Goal: Complete application form

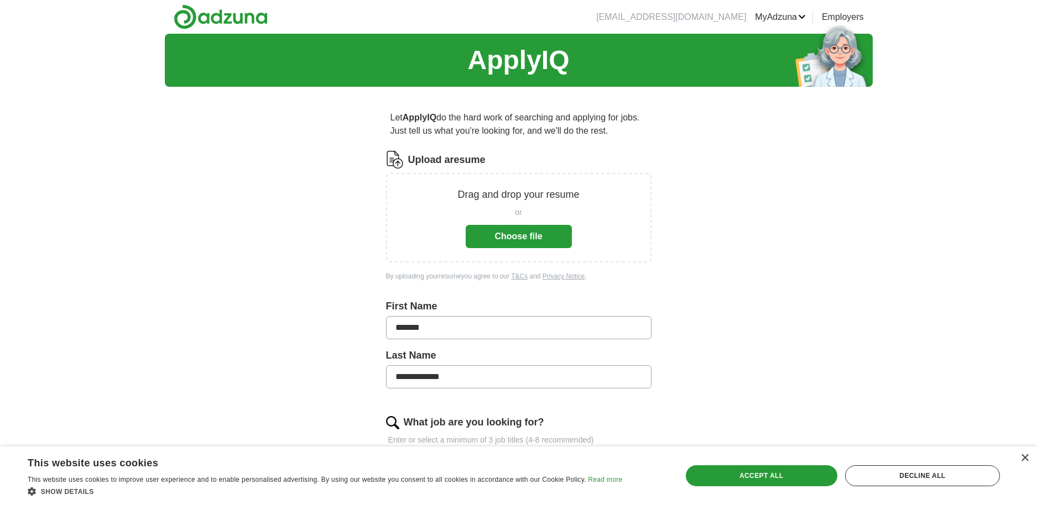
click at [531, 235] on button "Choose file" at bounding box center [519, 236] width 106 height 23
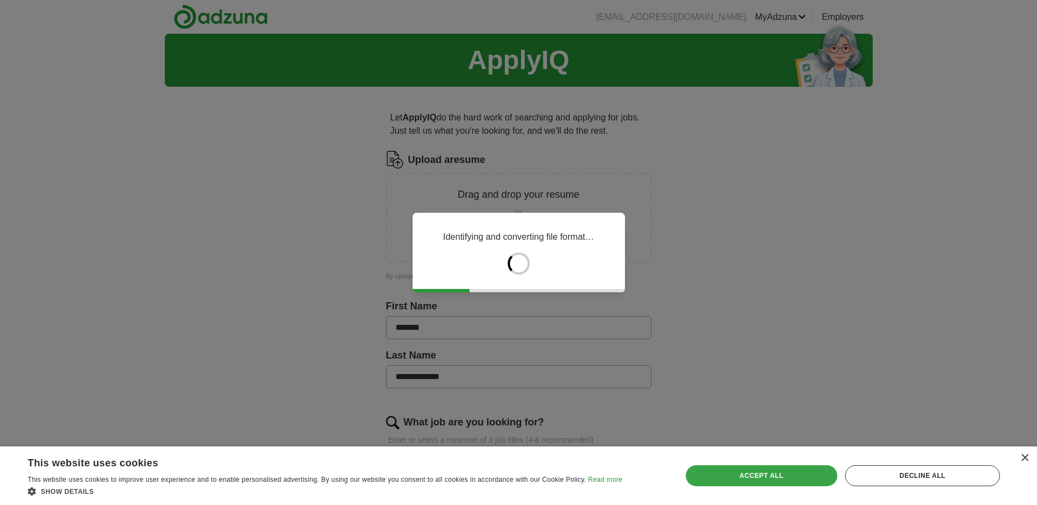
click at [777, 477] on div "Accept all" at bounding box center [762, 476] width 152 height 21
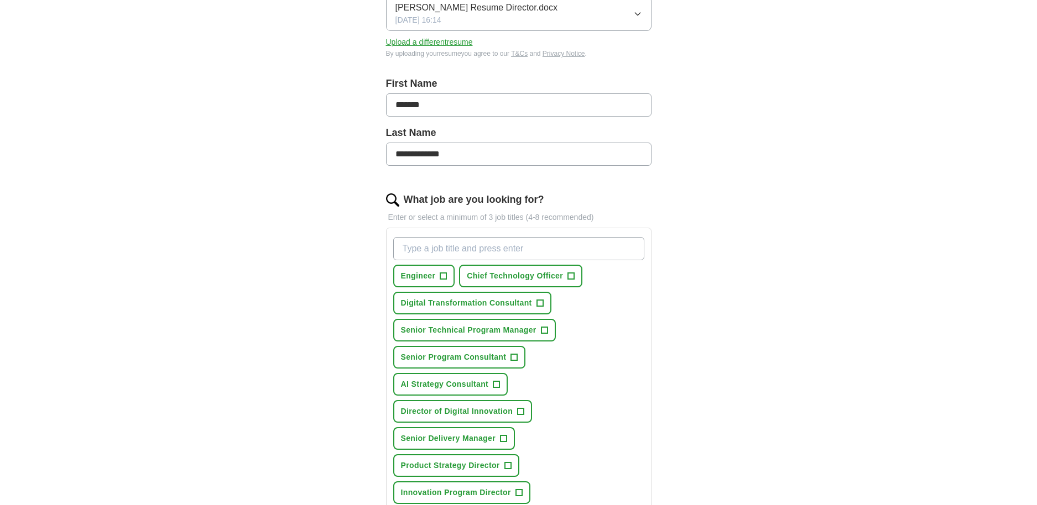
scroll to position [184, 0]
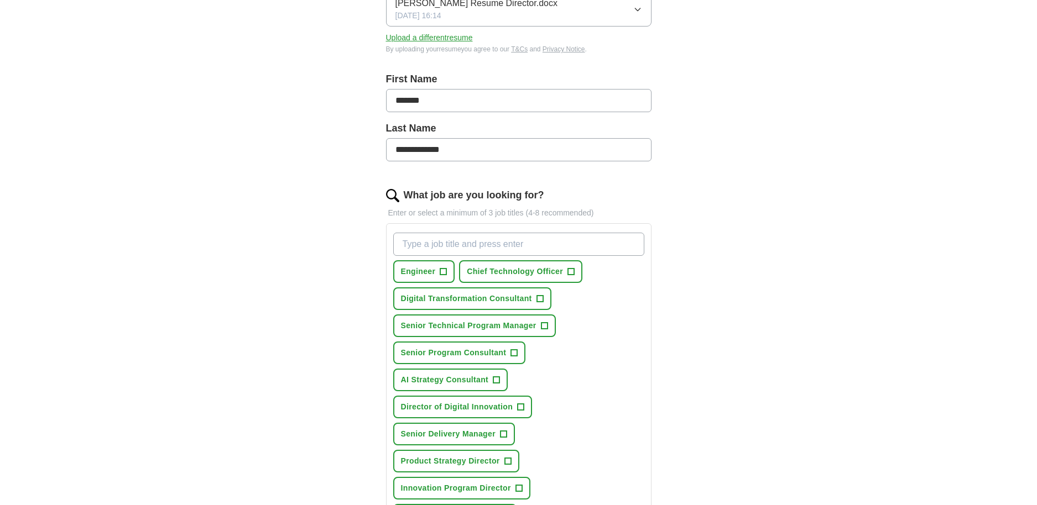
click at [539, 299] on span "+" at bounding box center [539, 299] width 7 height 9
click at [546, 327] on span "+" at bounding box center [544, 326] width 7 height 9
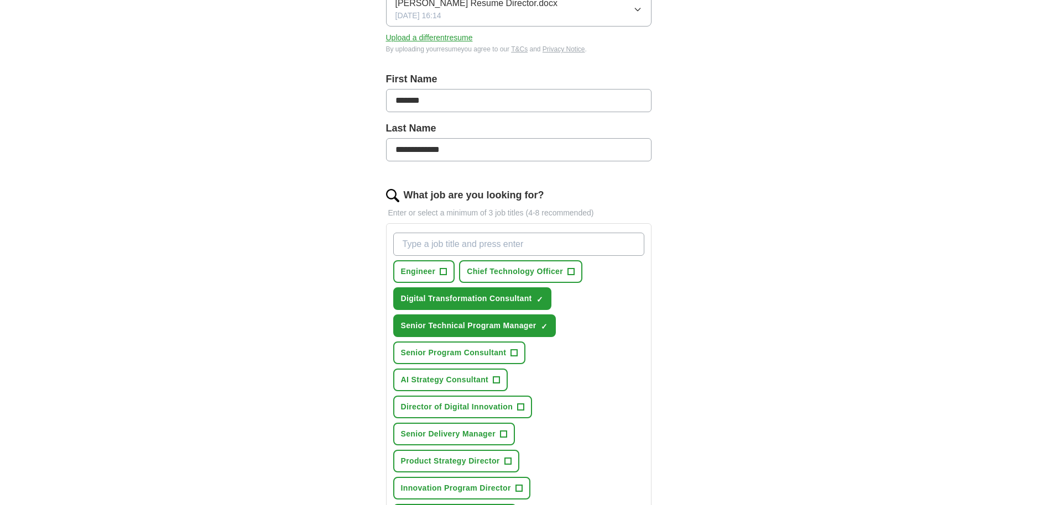
click at [511, 351] on span "+" at bounding box center [514, 353] width 7 height 9
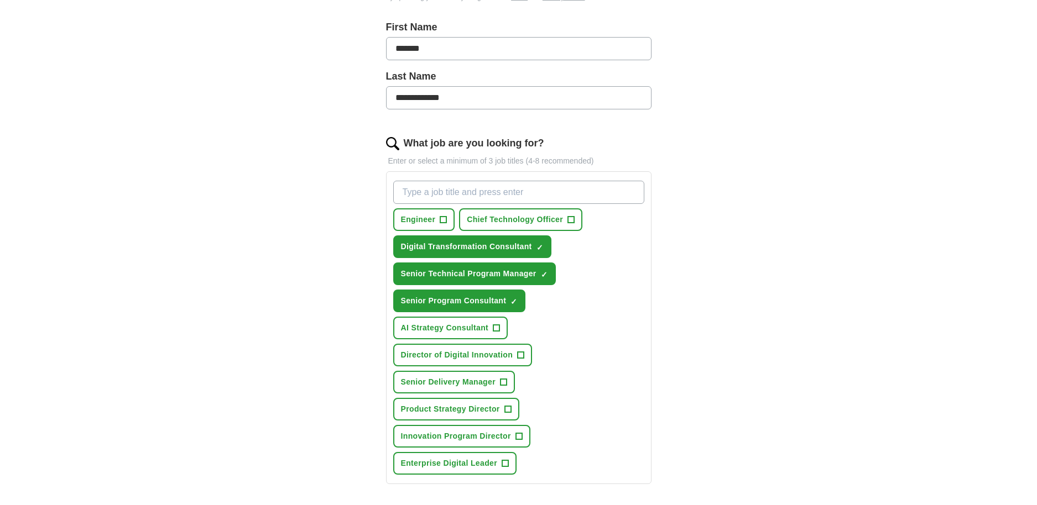
scroll to position [246, 0]
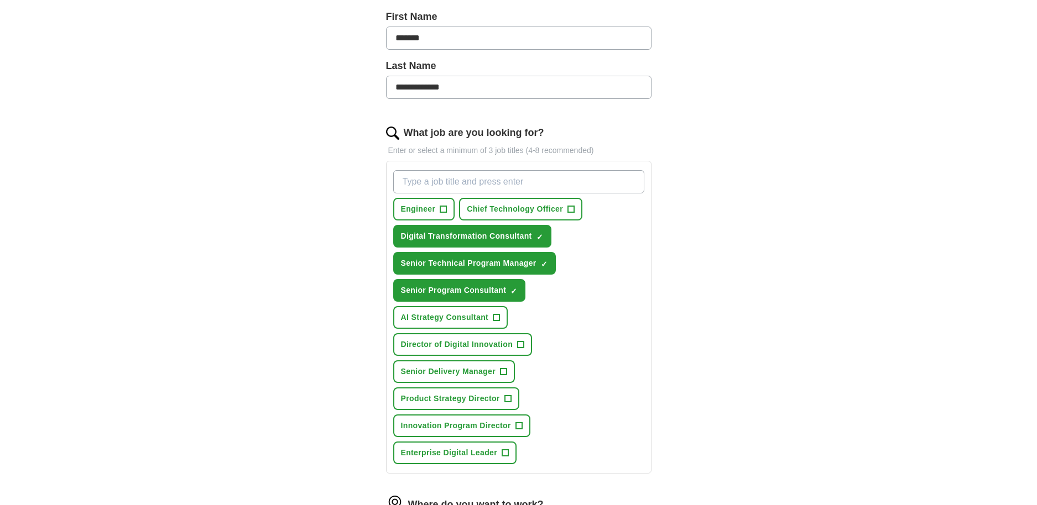
click at [504, 373] on span "+" at bounding box center [503, 372] width 7 height 9
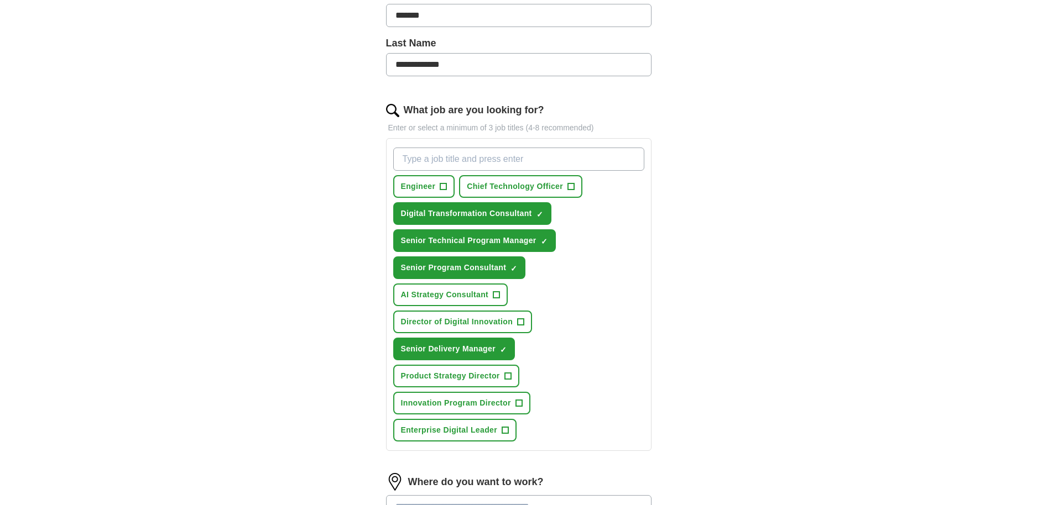
scroll to position [281, 0]
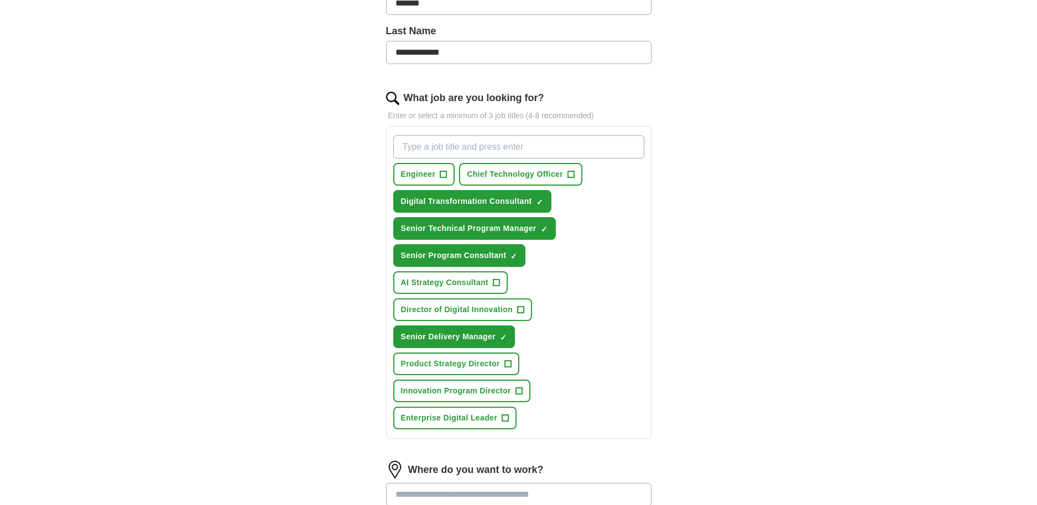
click at [520, 393] on span "+" at bounding box center [518, 391] width 7 height 9
click at [508, 419] on span "+" at bounding box center [505, 418] width 7 height 9
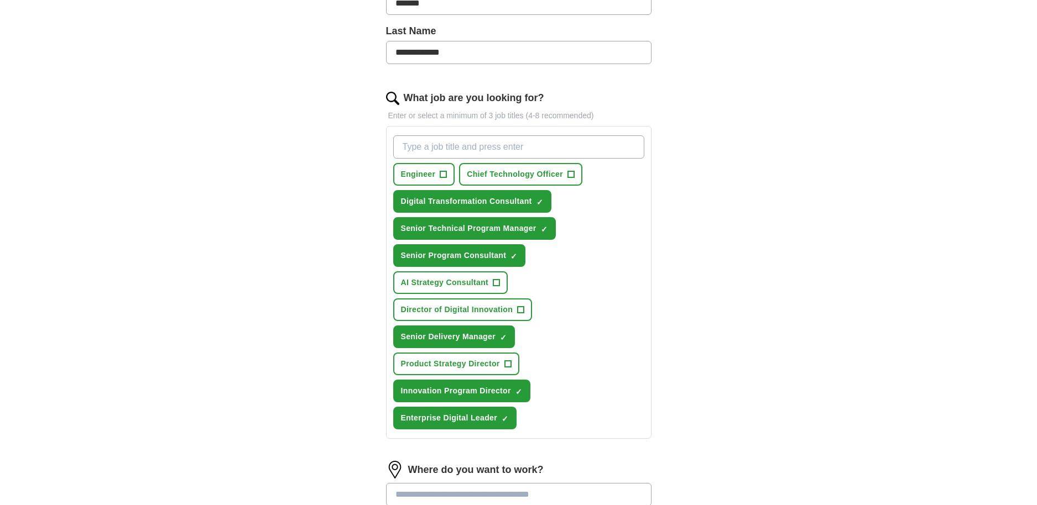
click at [570, 170] on span "+" at bounding box center [571, 174] width 7 height 9
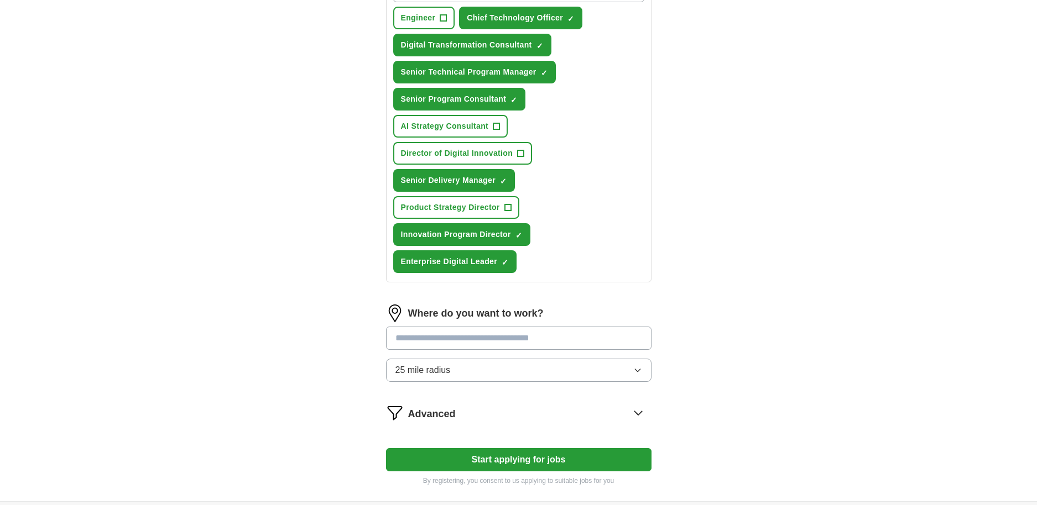
scroll to position [439, 0]
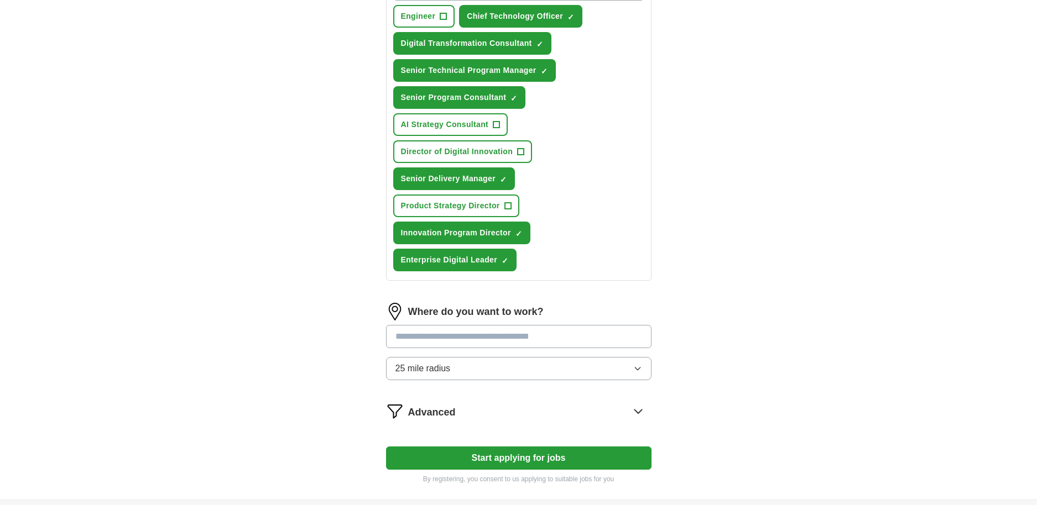
click at [424, 340] on input "text" at bounding box center [518, 336] width 265 height 23
type input "******"
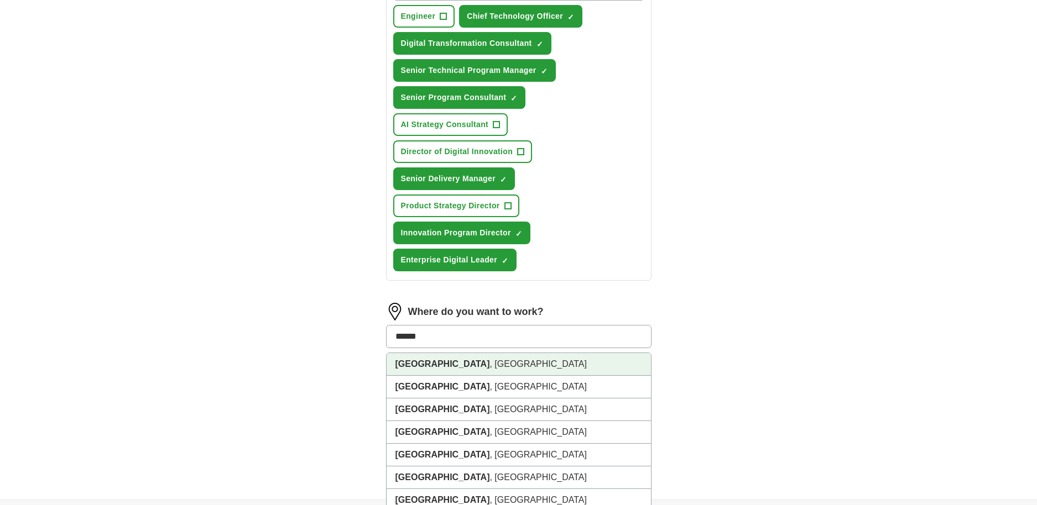
click at [410, 366] on strong "[GEOGRAPHIC_DATA]" at bounding box center [442, 363] width 95 height 9
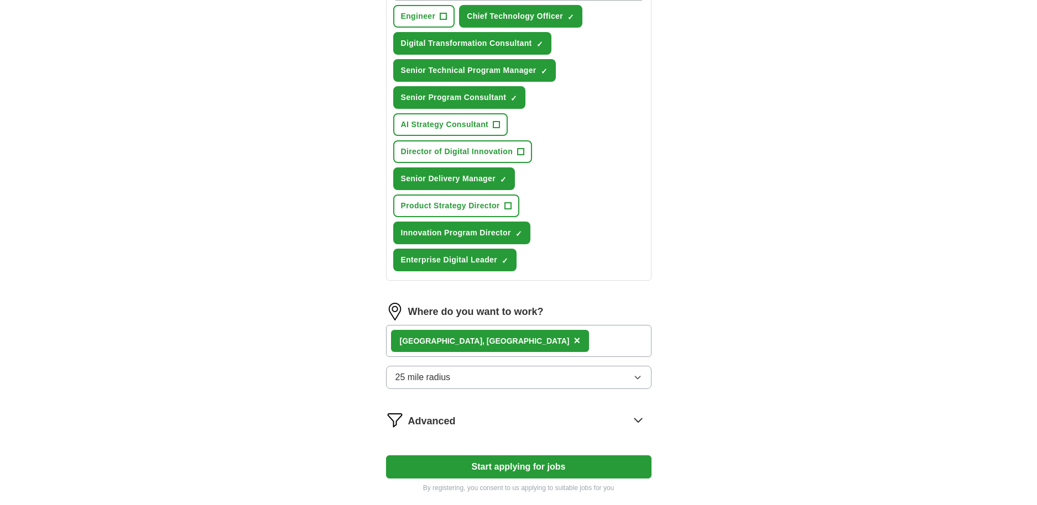
click at [635, 377] on icon "button" at bounding box center [637, 378] width 5 height 3
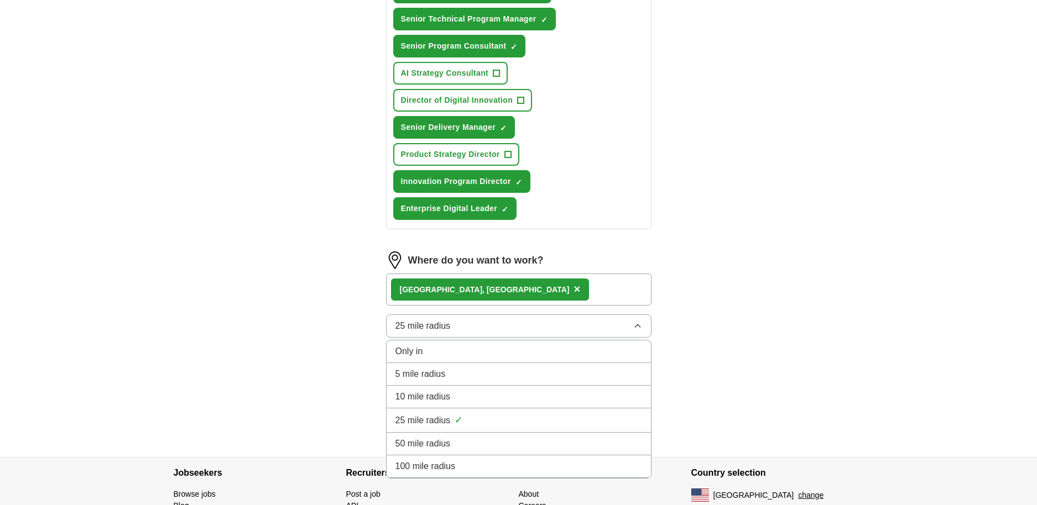
scroll to position [520, 0]
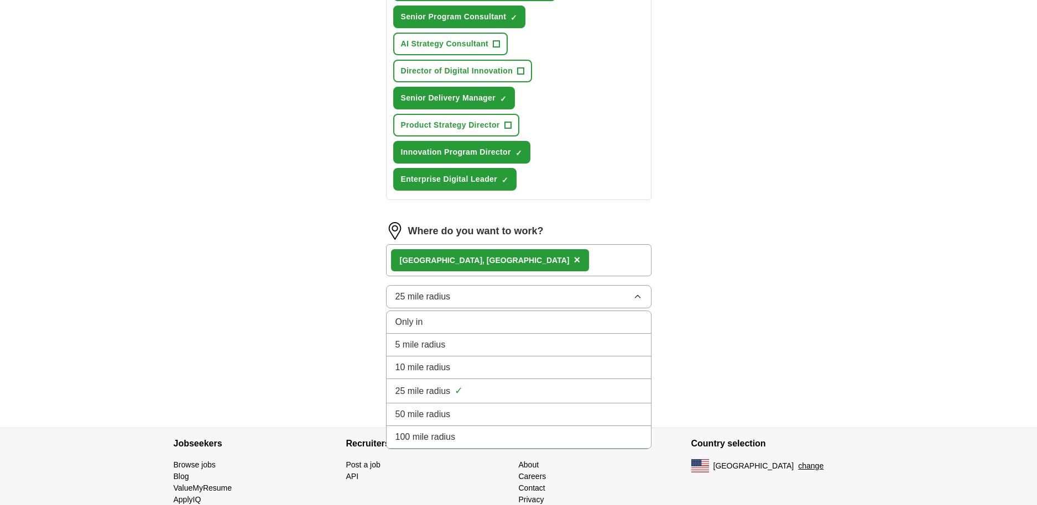
click at [421, 436] on span "100 mile radius" at bounding box center [425, 437] width 60 height 13
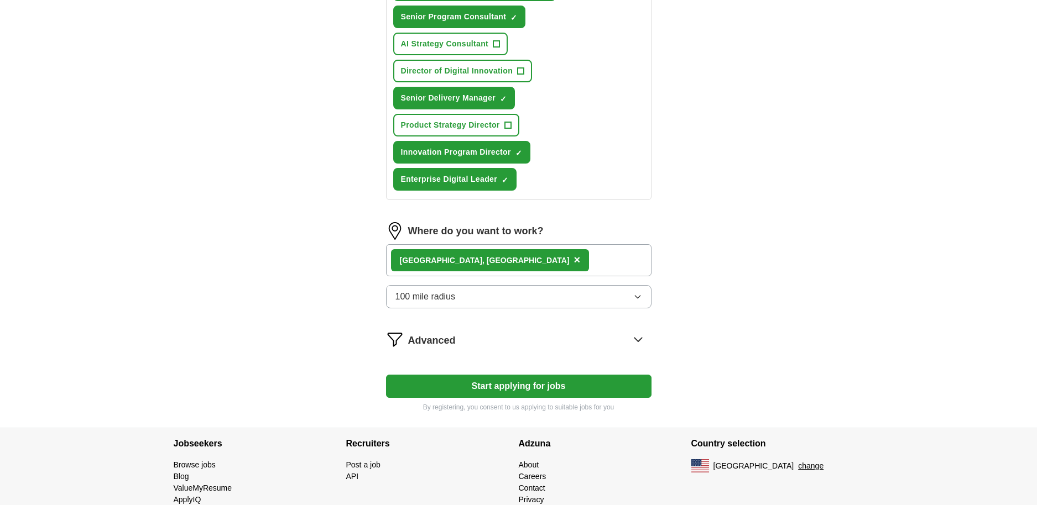
click at [521, 388] on button "Start applying for jobs" at bounding box center [518, 386] width 265 height 23
select select "**"
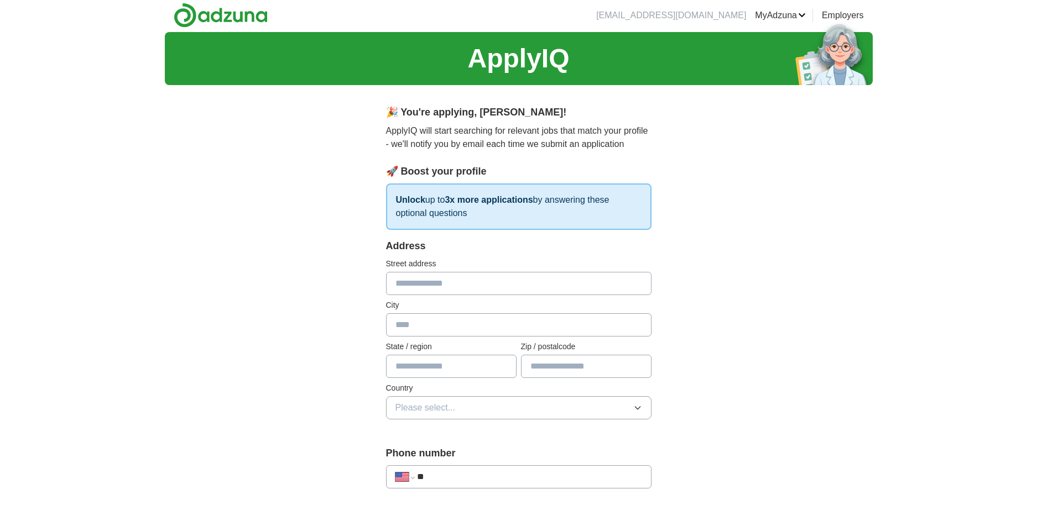
scroll to position [0, 0]
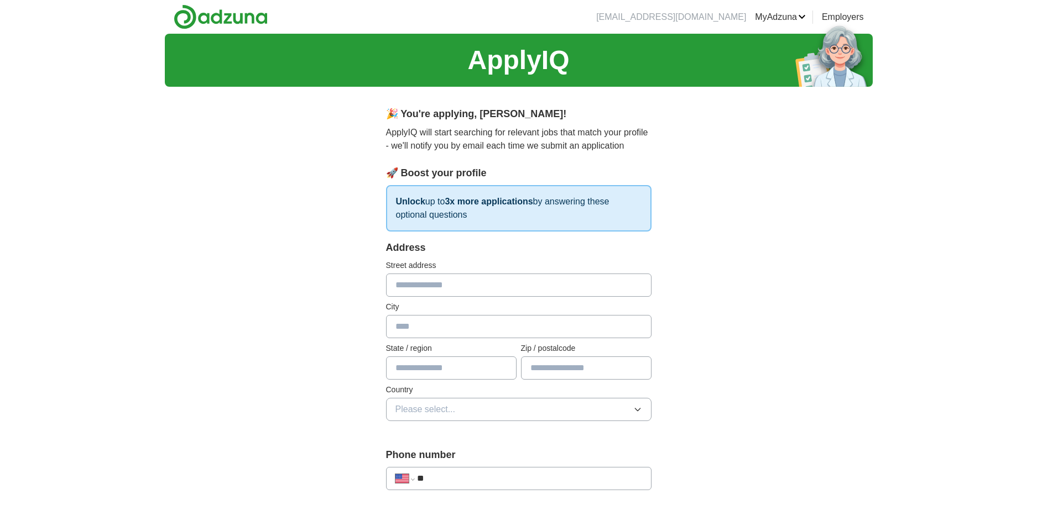
click at [408, 291] on input "text" at bounding box center [518, 285] width 265 height 23
type input "**********"
type input "*"
type input "*****"
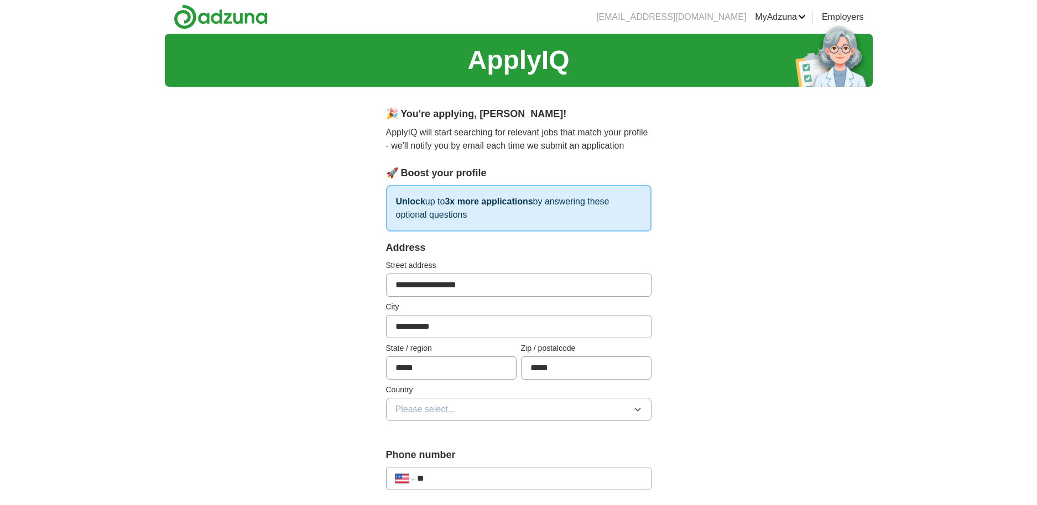
type input "*****"
click at [402, 406] on span "Please select..." at bounding box center [425, 409] width 60 height 13
click at [411, 455] on span "[GEOGRAPHIC_DATA]" at bounding box center [441, 457] width 92 height 13
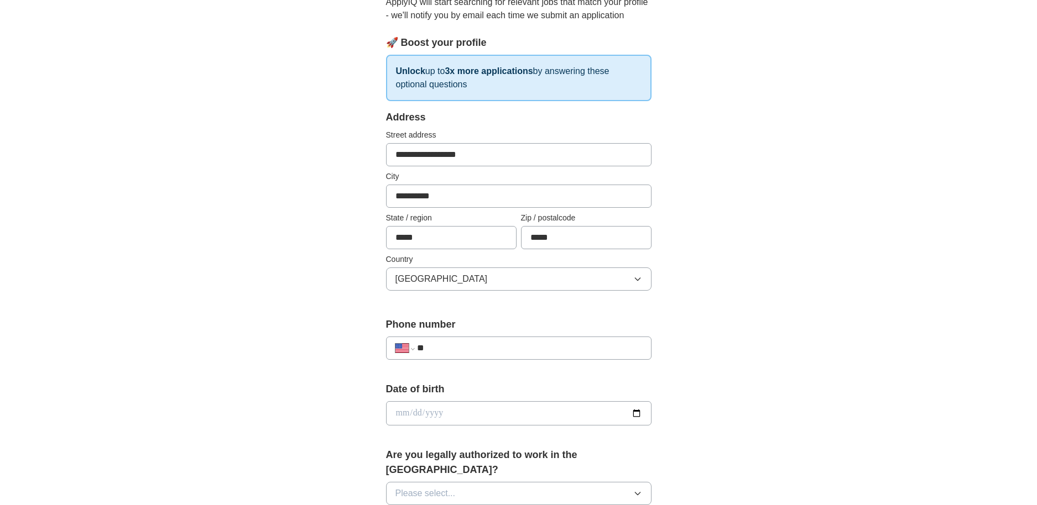
scroll to position [131, 0]
type input "**********"
click at [397, 413] on input "date" at bounding box center [518, 413] width 265 height 24
click at [331, 397] on div "**********" at bounding box center [519, 406] width 708 height 1007
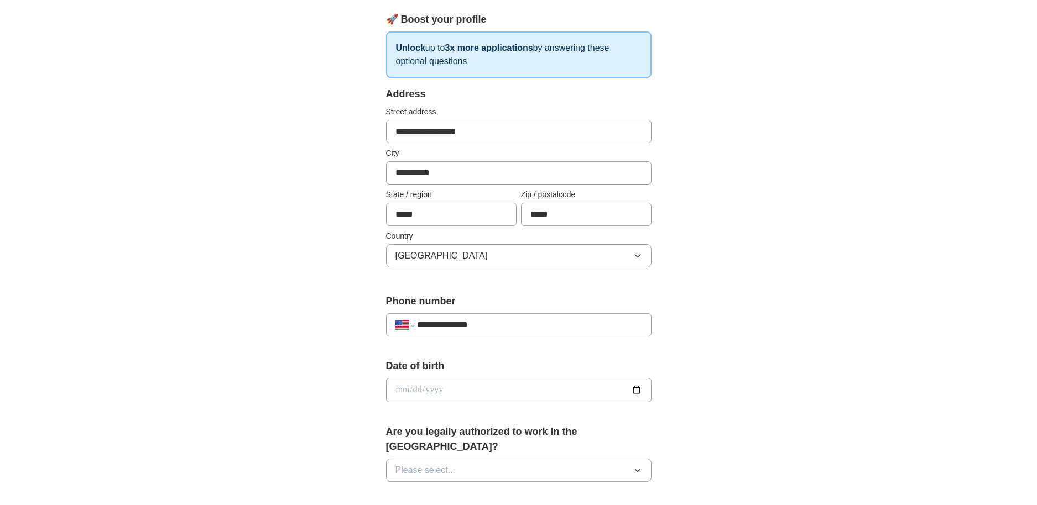
scroll to position [175, 0]
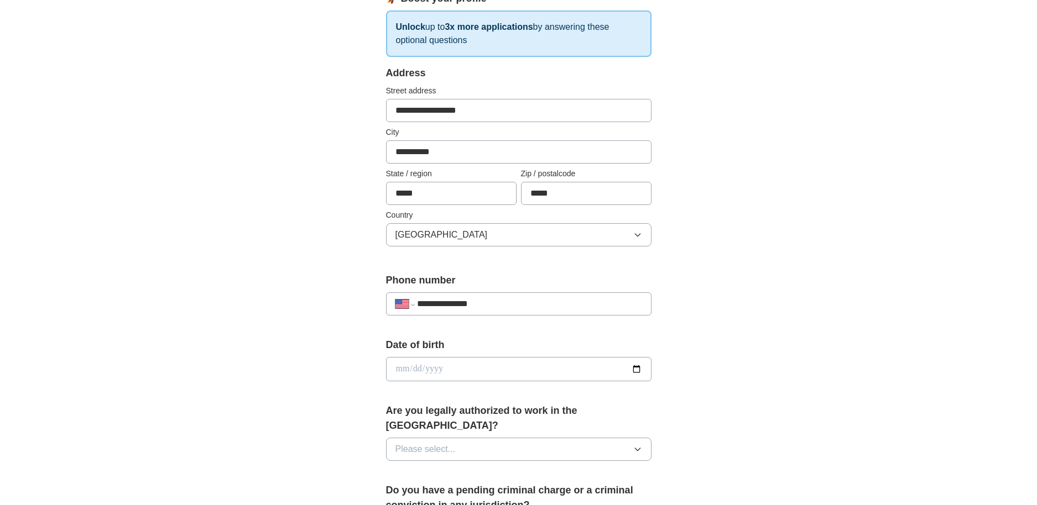
click at [431, 443] on span "Please select..." at bounding box center [425, 449] width 60 height 13
click at [403, 468] on span "Yes" at bounding box center [402, 474] width 14 height 13
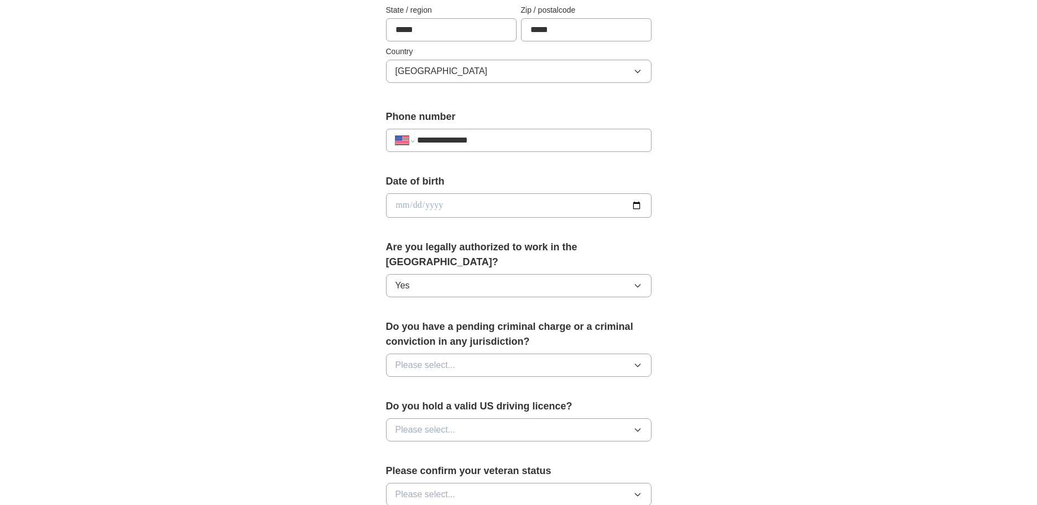
scroll to position [339, 0]
click at [460, 353] on button "Please select..." at bounding box center [518, 364] width 265 height 23
click at [403, 406] on span "No" at bounding box center [400, 412] width 11 height 13
click at [429, 423] on span "Please select..." at bounding box center [425, 429] width 60 height 13
click at [402, 449] on span "Yes" at bounding box center [402, 455] width 14 height 13
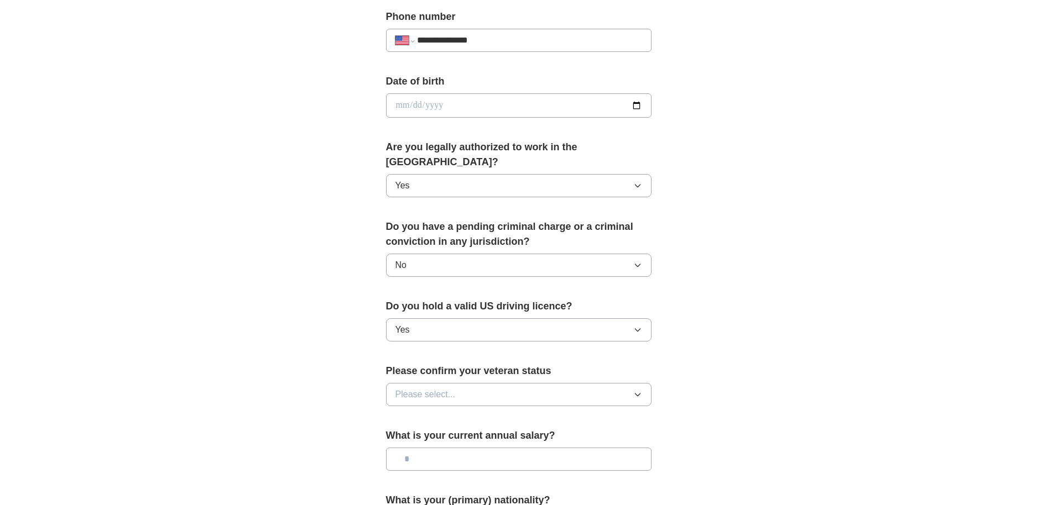
scroll to position [443, 0]
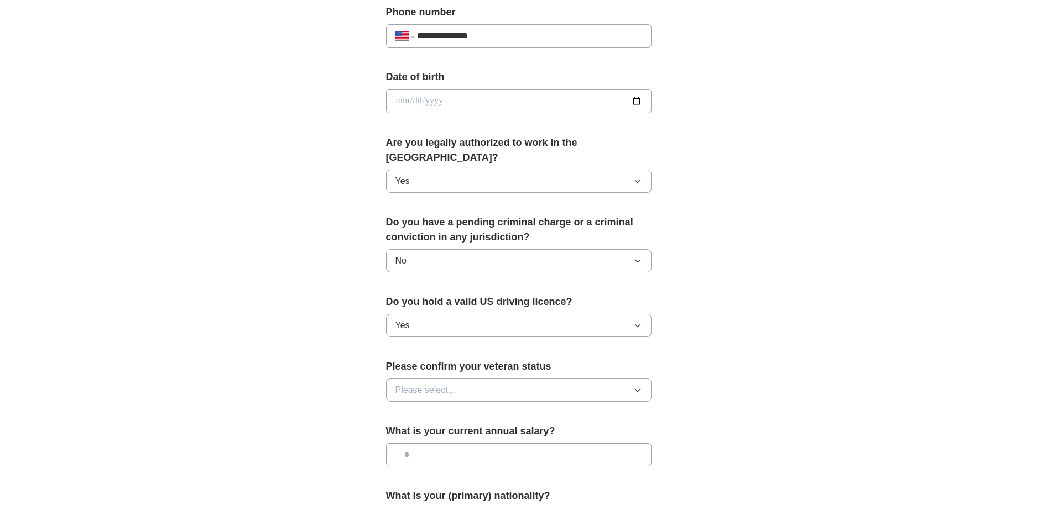
click at [437, 384] on span "Please select..." at bounding box center [425, 390] width 60 height 13
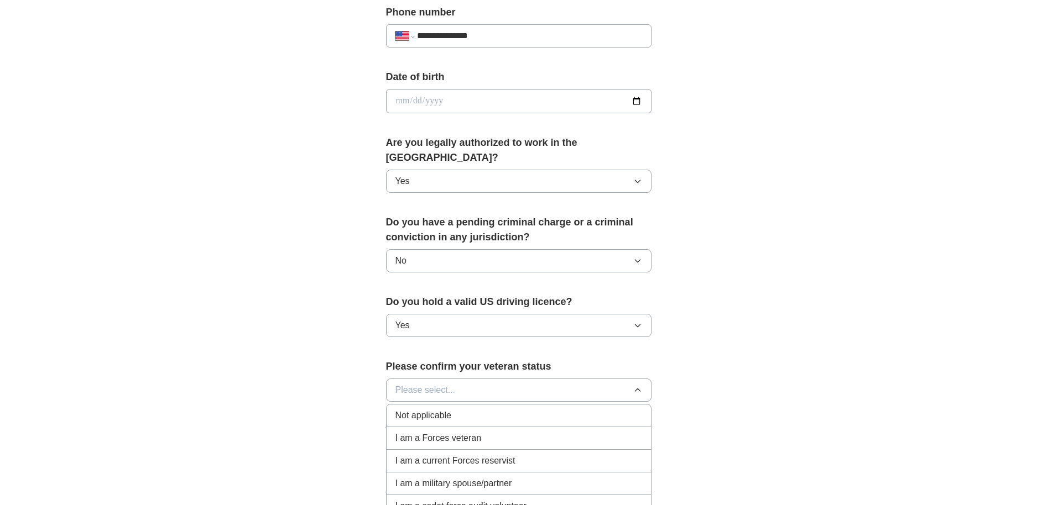
click at [426, 409] on span "Not applicable" at bounding box center [423, 415] width 56 height 13
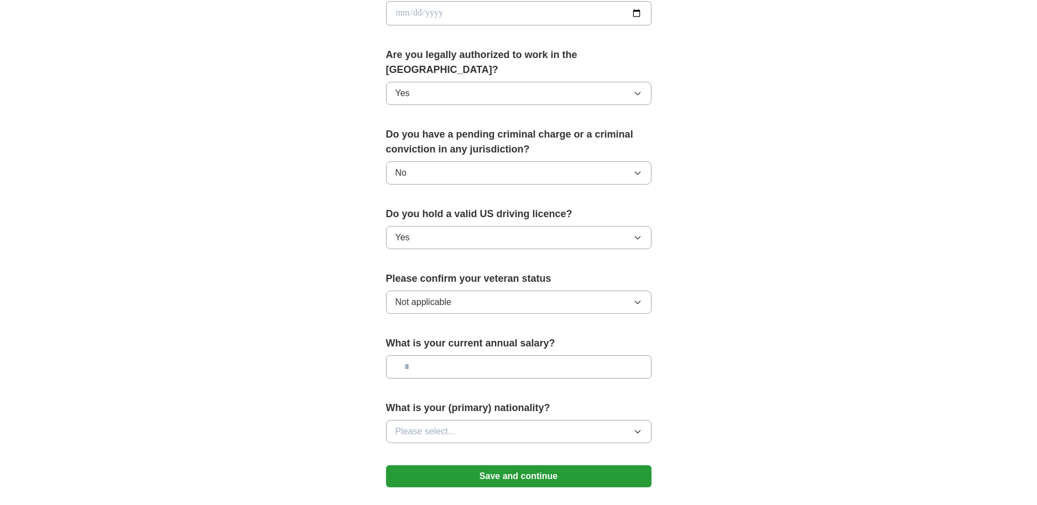
scroll to position [536, 0]
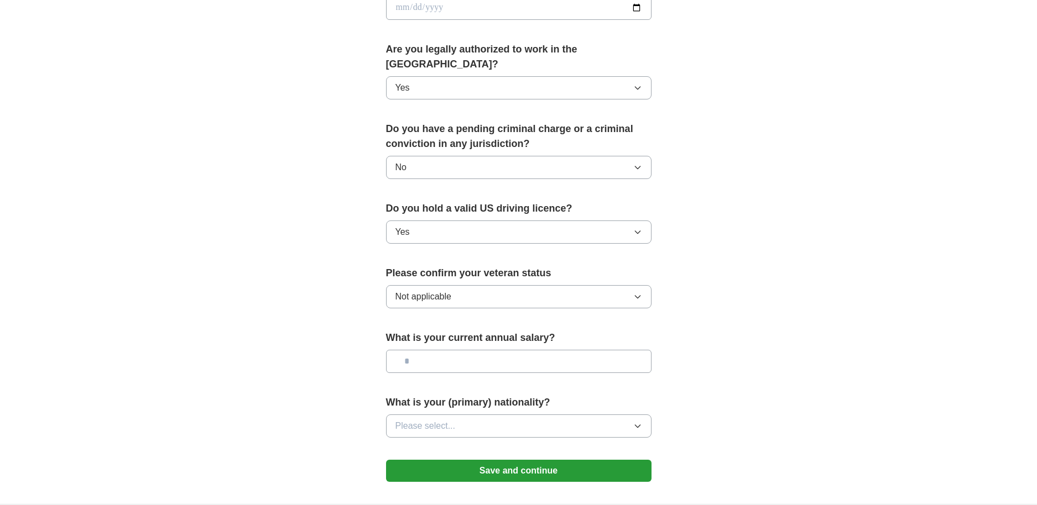
click at [438, 350] on input "text" at bounding box center [518, 361] width 265 height 23
type input "********"
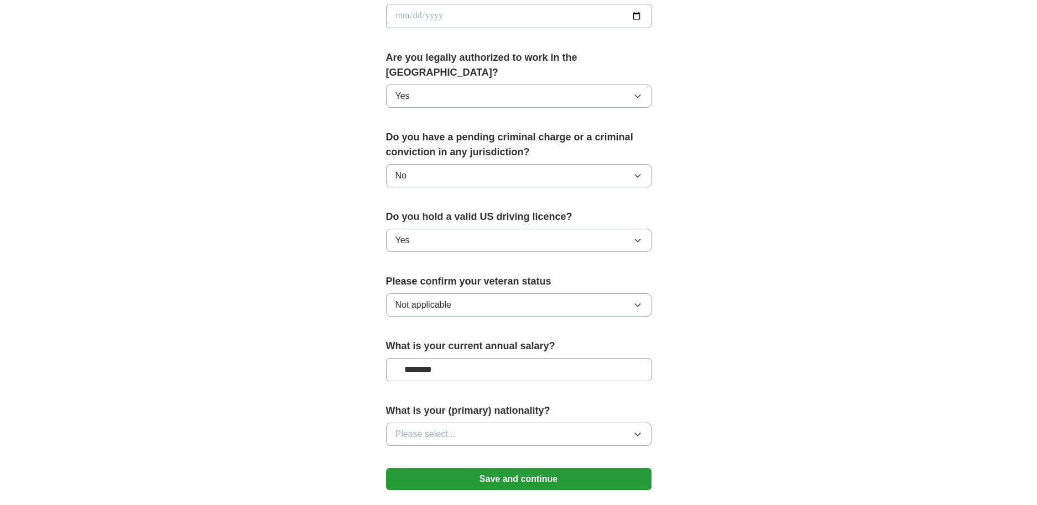
click at [462, 423] on button "Please select..." at bounding box center [518, 434] width 265 height 23
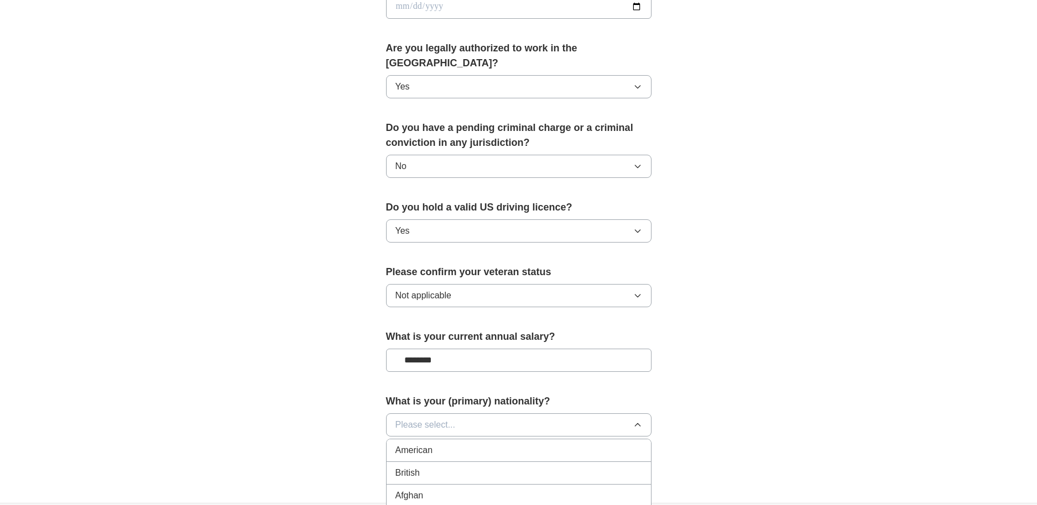
scroll to position [540, 0]
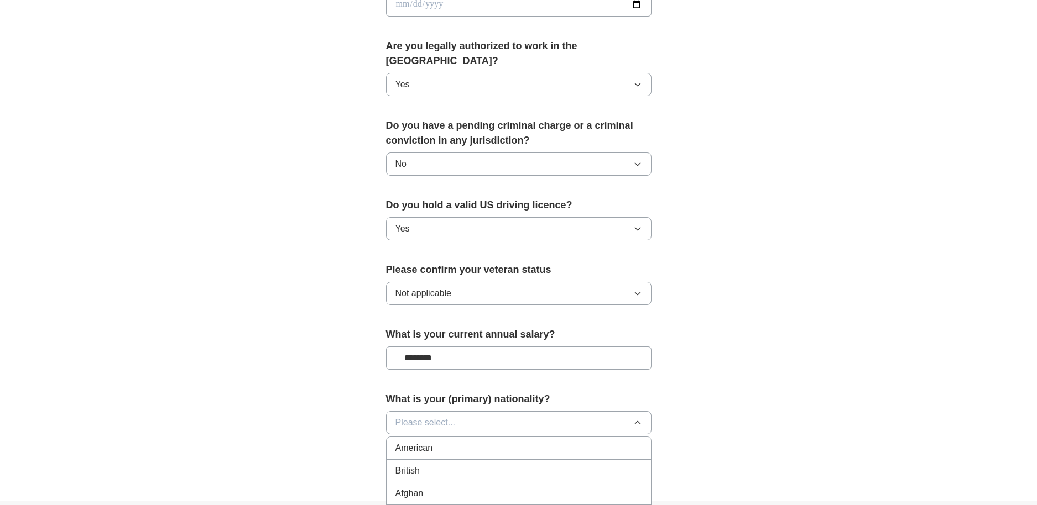
click at [425, 442] on span "American" at bounding box center [414, 448] width 38 height 13
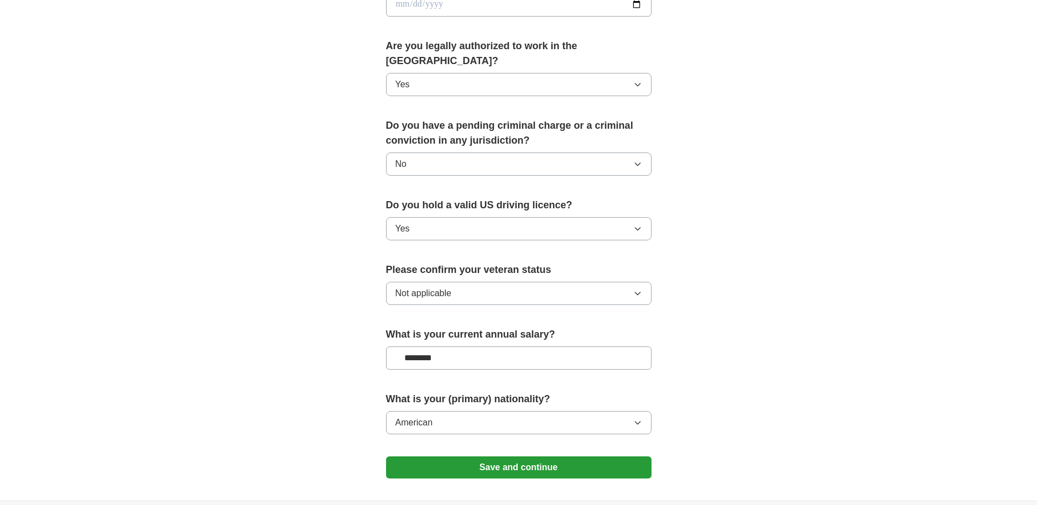
click at [527, 457] on button "Save and continue" at bounding box center [518, 468] width 265 height 22
